Goal: Communication & Community: Ask a question

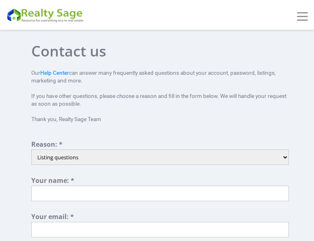
click at [85, 157] on select "Listing questions Technical support Other Partnership Inquiry Account assistanc…" at bounding box center [160, 157] width 258 height 15
select select "3"
click at [31, 150] on select "Listing questions Technical support Other Partnership Inquiry Account assistanc…" at bounding box center [160, 157] width 258 height 15
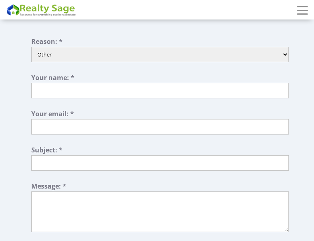
scroll to position [122, 0]
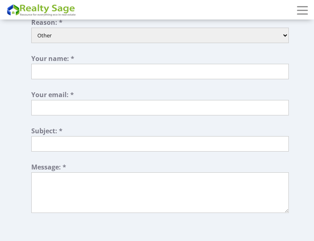
click at [88, 78] on input "text" at bounding box center [160, 71] width 258 height 15
click at [89, 79] on input "text" at bounding box center [160, 71] width 258 height 15
click at [89, 78] on input "text" at bounding box center [160, 71] width 258 height 15
type input "a"
type input "larry mitchells"
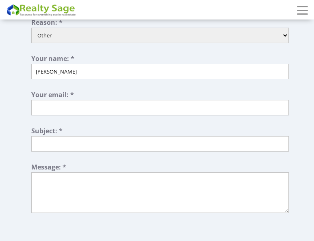
click at [75, 107] on input "text" at bounding box center [160, 107] width 258 height 15
type input "larry.finestcleaners@gmail.com"
type input "Cleaning proposal"
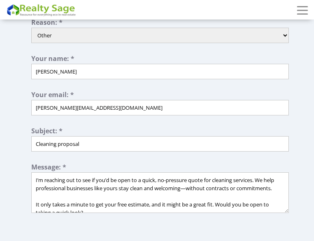
type textarea "I’m reaching out to see if you’d be open to a quick, no-pressure quote for clea…"
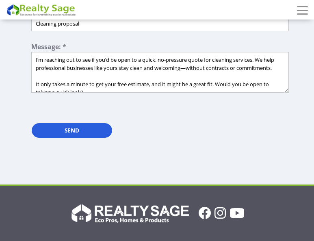
scroll to position [244, 0]
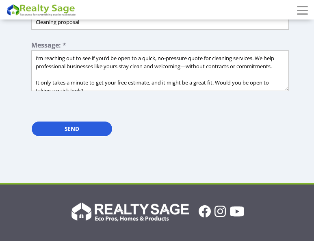
click at [65, 120] on form "Reason: * Listing questions Technical support Other Partnership Inquiry Account…" at bounding box center [160, 21] width 258 height 249
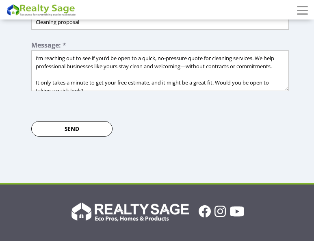
click at [68, 123] on input "Send" at bounding box center [71, 128] width 81 height 15
